Goal: Task Accomplishment & Management: Complete application form

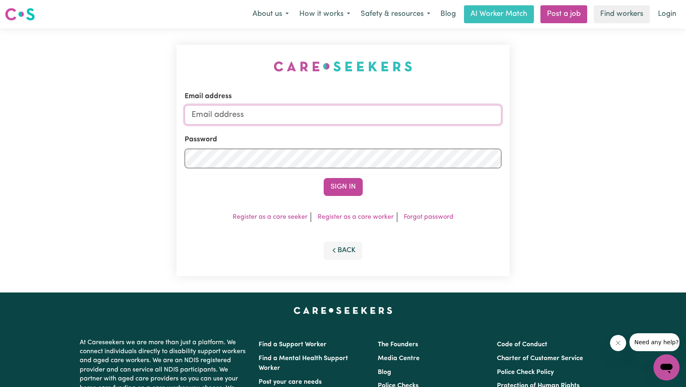
click at [345, 111] on input "Email address" at bounding box center [343, 115] width 317 height 20
drag, startPoint x: 234, startPoint y: 117, endPoint x: 325, endPoint y: 118, distance: 91.6
click at [325, 118] on input "superuser~[EMAIL_ADDRESS][DOMAIN_NAME]" at bounding box center [343, 115] width 317 height 20
click at [306, 116] on input "superuser~" at bounding box center [343, 115] width 317 height 20
type input "superuser~[EMAIL_ADDRESS][DOMAIN_NAME]"
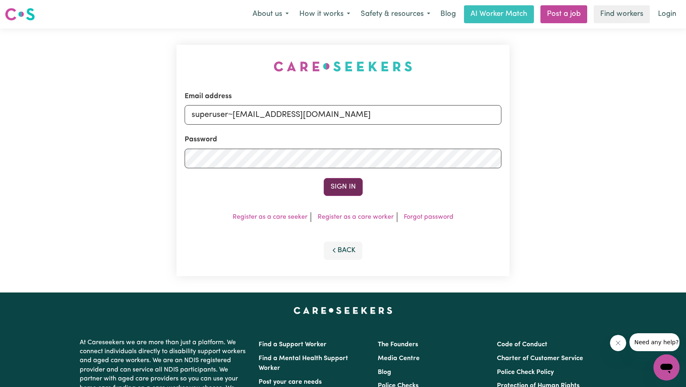
click at [355, 186] on button "Sign In" at bounding box center [343, 187] width 39 height 18
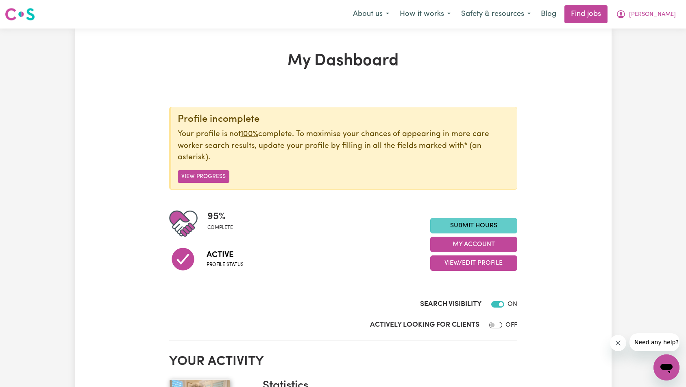
click at [454, 227] on link "Submit Hours" at bounding box center [473, 225] width 87 height 15
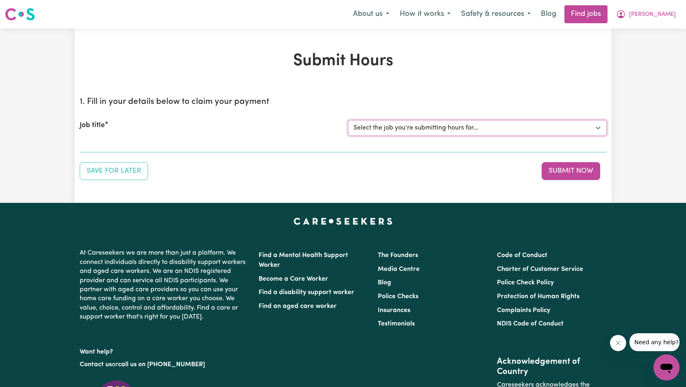
click at [402, 131] on select "Select the job you're submitting hours for... [[PERSON_NAME]] [DEMOGRAPHIC_DATA…" at bounding box center [477, 127] width 259 height 15
select select "14272"
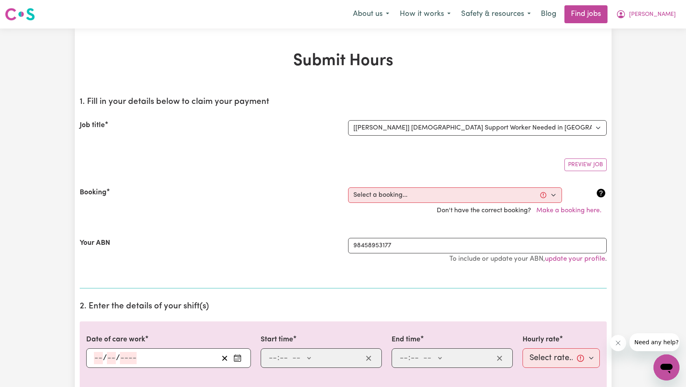
click at [424, 192] on select "Select a booking... [DATE] 10:30am to 01:00pm (RECURRING) [DATE] 10:30am to 1:0…" at bounding box center [455, 194] width 214 height 15
select select "354856"
type input "[DATE]"
type input "15"
type input "8"
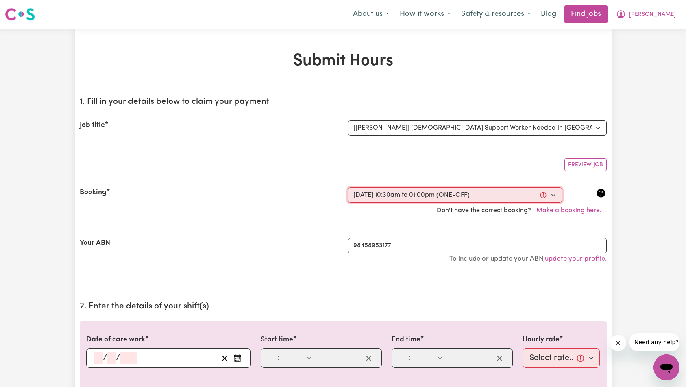
type input "2025"
type input "10:30"
type input "10"
type input "30"
select select "am"
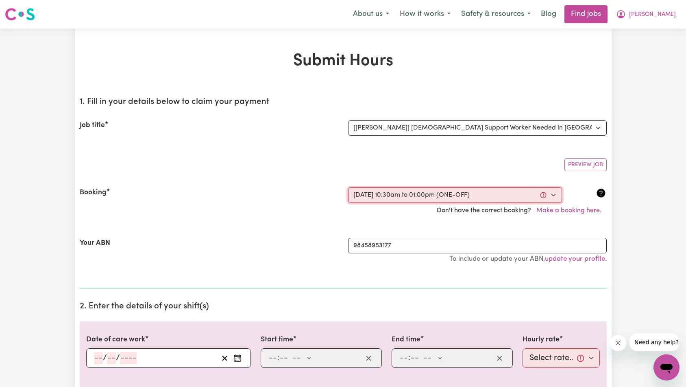
type input "13:00"
type input "1"
type input "0"
select select "pm"
select select "45-Weekday"
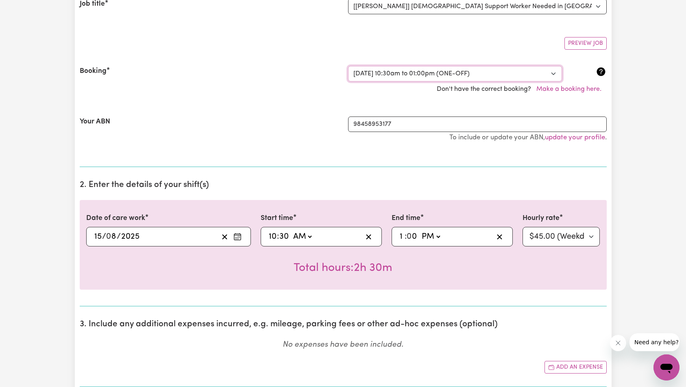
scroll to position [205, 0]
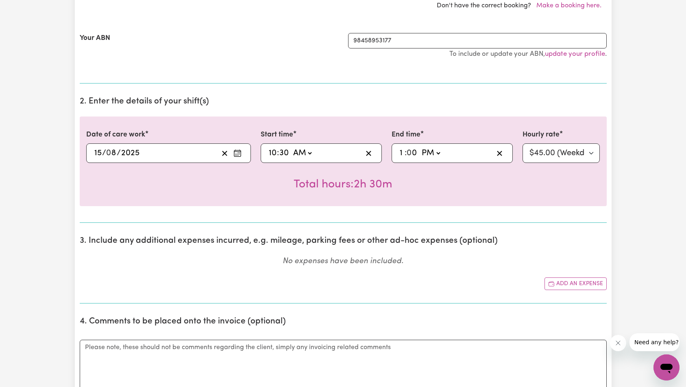
click at [269, 152] on input "10" at bounding box center [273, 153] width 9 height 12
type input "08:30"
type input "8"
type input "23:00"
type input "11"
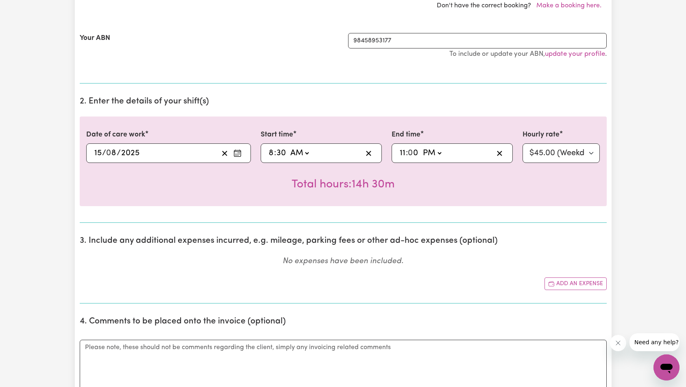
select select "am"
type input "11:00"
click at [478, 207] on section "2. Enter the details of your shift(s) Date of care work [DATE] 15 / 0 8 / 2025 …" at bounding box center [343, 156] width 527 height 133
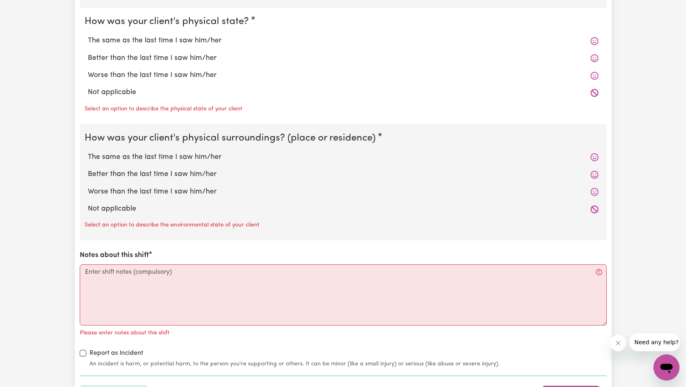
click at [115, 205] on label "Not applicable" at bounding box center [343, 208] width 511 height 11
click at [88, 203] on input "Not applicable" at bounding box center [87, 203] width 0 height 0
radio input "true"
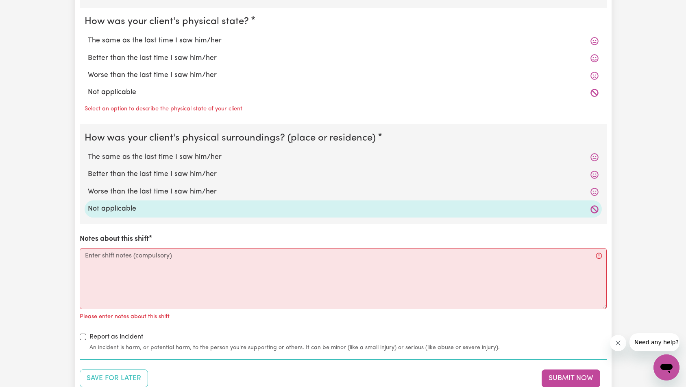
scroll to position [673, 0]
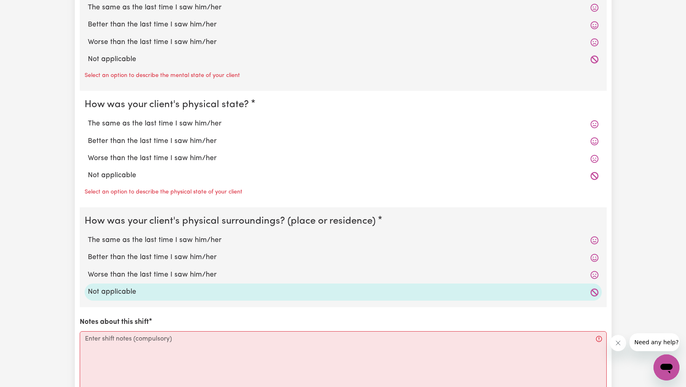
drag, startPoint x: 107, startPoint y: 173, endPoint x: 110, endPoint y: 153, distance: 19.7
click at [107, 173] on label "Not applicable" at bounding box center [343, 175] width 511 height 11
click at [88, 170] on input "Not applicable" at bounding box center [87, 170] width 0 height 0
radio input "true"
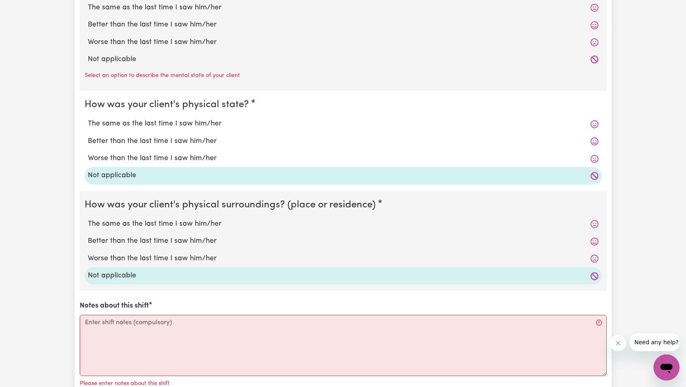
click at [127, 61] on label "Not applicable" at bounding box center [343, 59] width 511 height 11
click at [88, 54] on input "Not applicable" at bounding box center [87, 54] width 0 height 0
radio input "true"
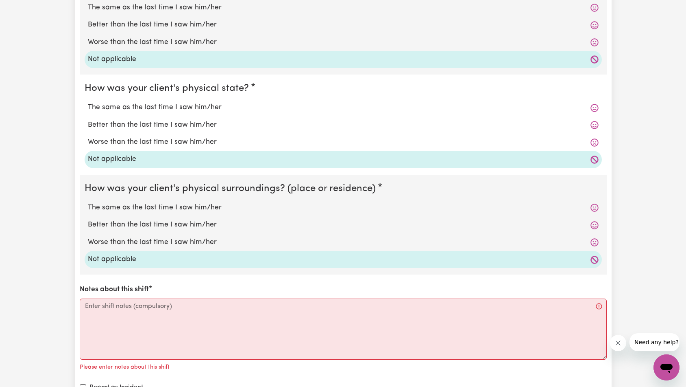
scroll to position [719, 0]
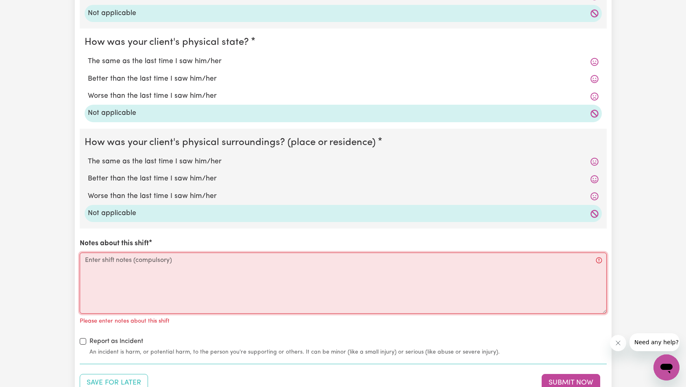
click at [193, 272] on textarea "Notes about this shift" at bounding box center [343, 282] width 527 height 61
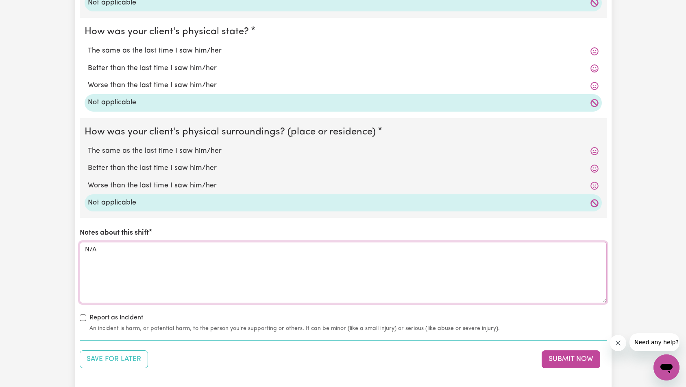
scroll to position [884, 0]
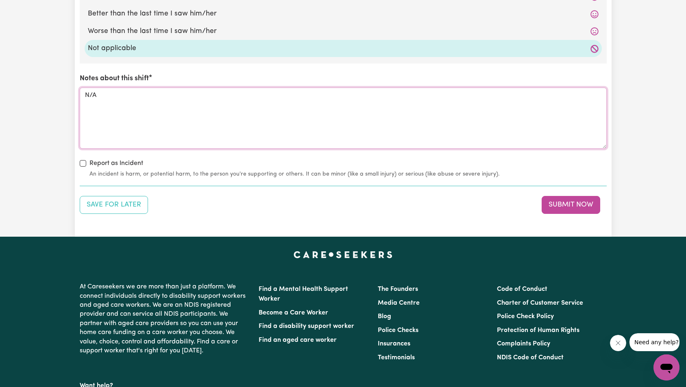
type textarea "N/A"
click at [589, 209] on button "Submit Now" at bounding box center [571, 205] width 59 height 18
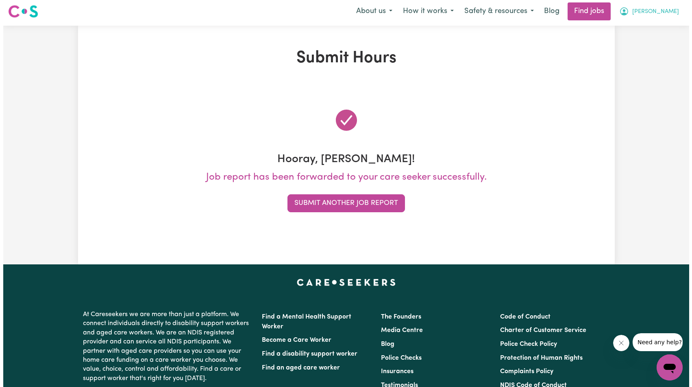
scroll to position [0, 0]
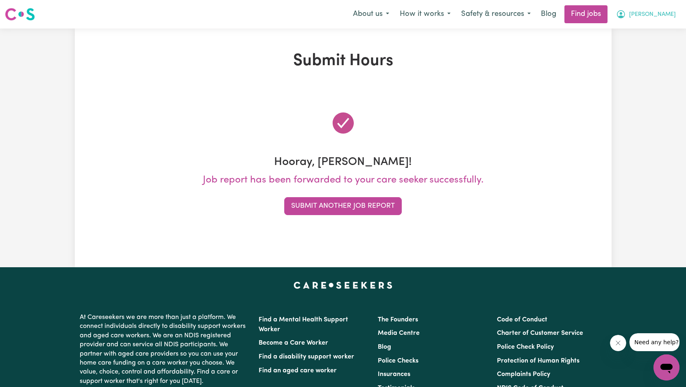
click at [656, 19] on button "[PERSON_NAME]" at bounding box center [646, 14] width 70 height 17
click at [657, 26] on link "My Account" at bounding box center [649, 31] width 64 height 15
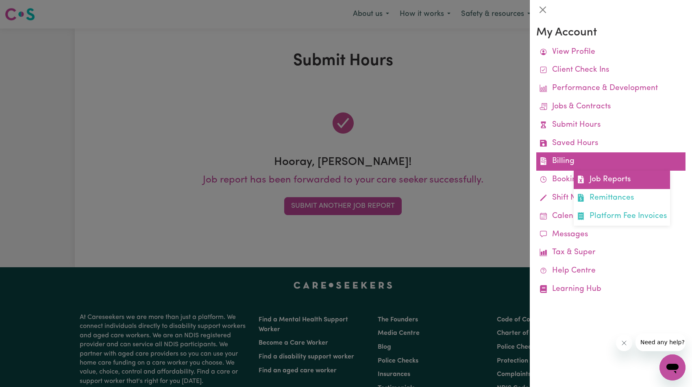
click at [612, 177] on link "Job Reports" at bounding box center [622, 179] width 96 height 18
